Goal: Find specific page/section: Find specific page/section

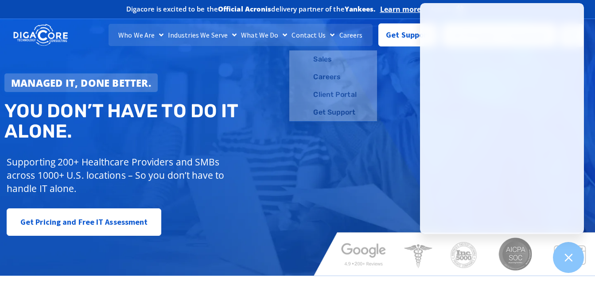
click at [343, 35] on link "Careers" at bounding box center [351, 35] width 28 height 22
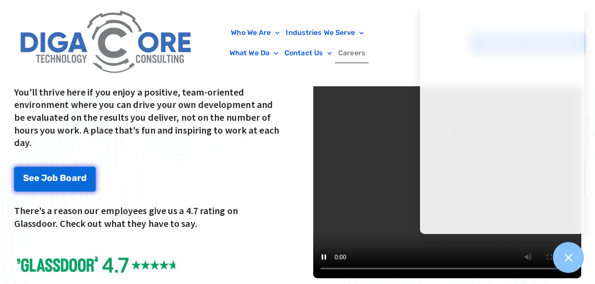
scroll to position [1173, 0]
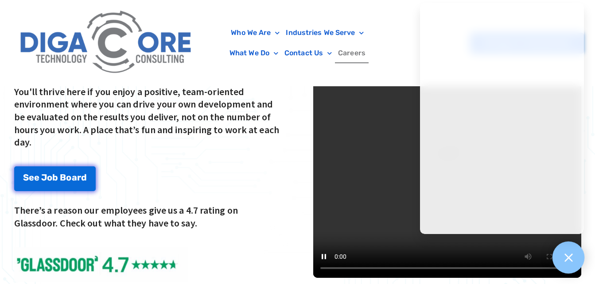
click at [560, 269] on div at bounding box center [568, 258] width 32 height 32
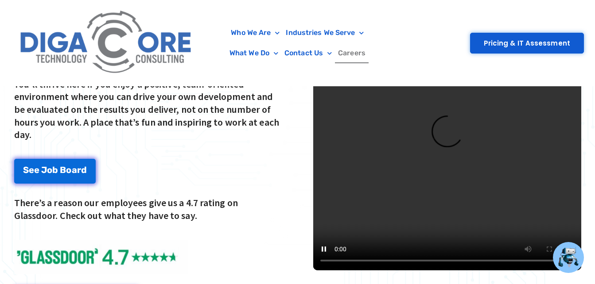
scroll to position [1181, 0]
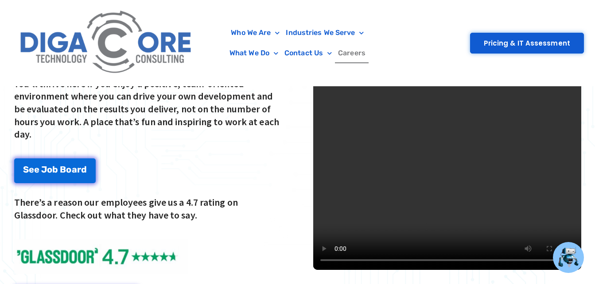
click at [282, 213] on p "There’s a reason our employees give us a 4.7 rating on Glassdoor. Check out wha…" at bounding box center [148, 208] width 268 height 25
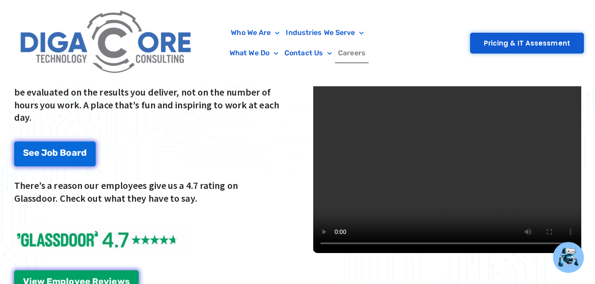
scroll to position [1198, 0]
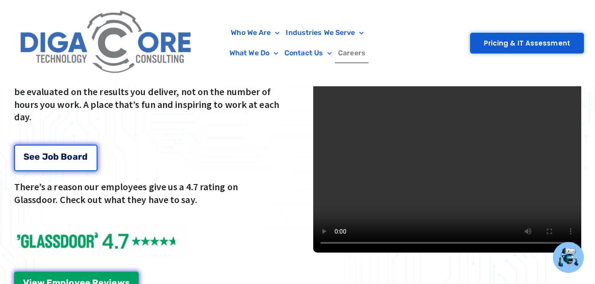
click at [69, 155] on span "o" at bounding box center [69, 156] width 5 height 9
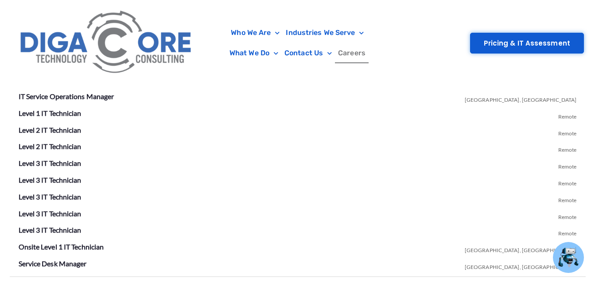
scroll to position [1658, 0]
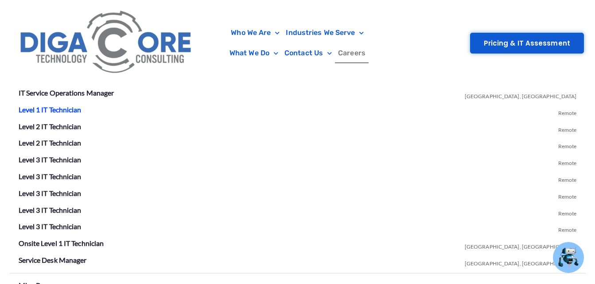
click at [58, 110] on link "Level 1 IT Technician" at bounding box center [50, 109] width 63 height 8
